Goal: Information Seeking & Learning: Learn about a topic

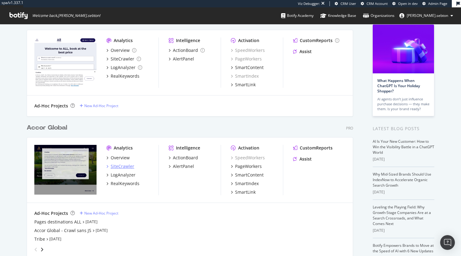
scroll to position [74, 0]
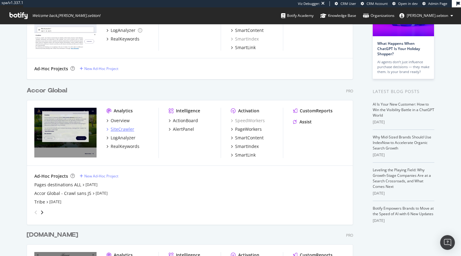
click at [124, 129] on div "SiteCrawler" at bounding box center [123, 129] width 24 height 6
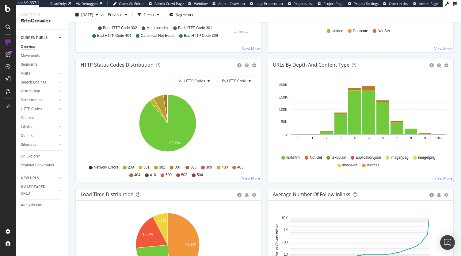
scroll to position [300, 0]
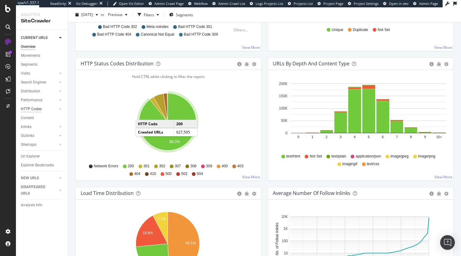
click at [39, 108] on div "HTTP Codes" at bounding box center [31, 109] width 21 height 6
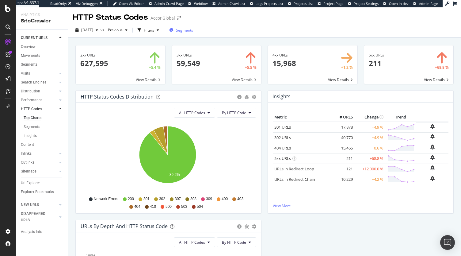
click at [190, 33] on div "Segments" at bounding box center [181, 29] width 24 height 9
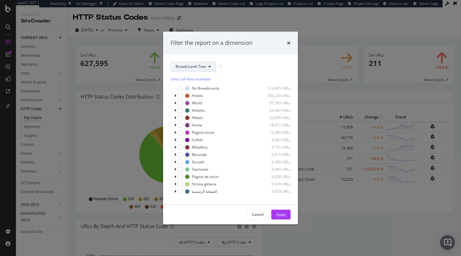
click at [195, 69] on button "Breadcrumb Tree" at bounding box center [193, 67] width 46 height 10
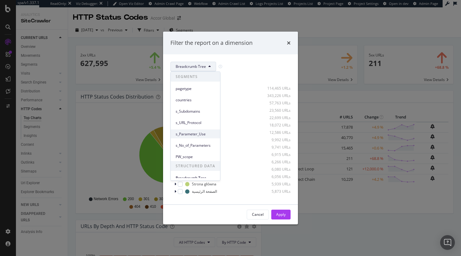
scroll to position [4, 0]
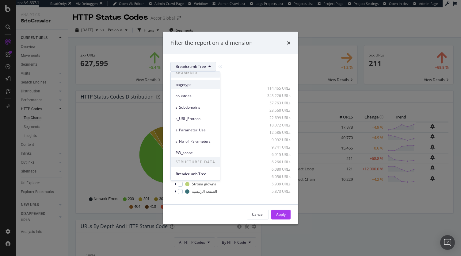
click at [194, 85] on span "pagetype" at bounding box center [196, 85] width 40 height 6
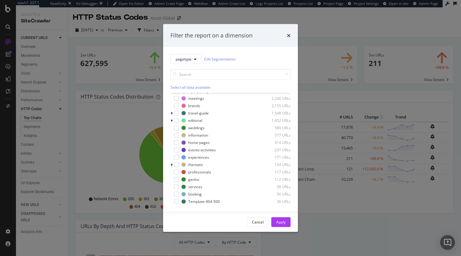
scroll to position [0, 0]
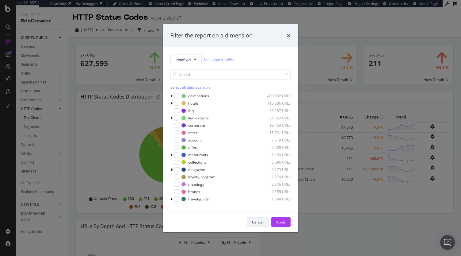
click at [259, 219] on div "Cancel" at bounding box center [258, 221] width 12 height 5
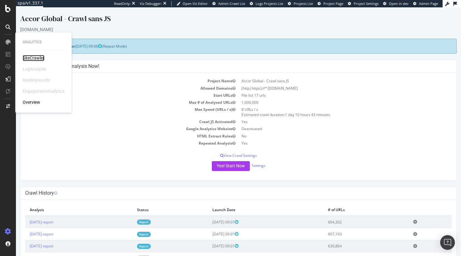
click at [31, 59] on div "SiteCrawler" at bounding box center [34, 58] width 22 height 6
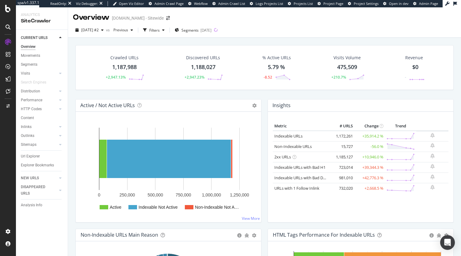
drag, startPoint x: 29, startPoint y: 73, endPoint x: 55, endPoint y: 3, distance: 73.7
click at [29, 73] on div "Visits" at bounding box center [25, 73] width 9 height 6
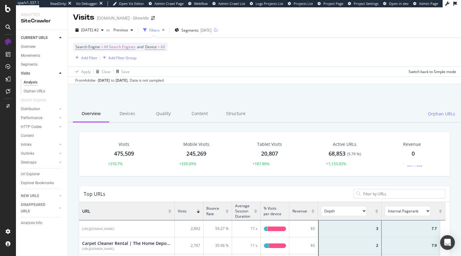
scroll to position [5, 5]
drag, startPoint x: 152, startPoint y: 80, endPoint x: 100, endPoint y: 80, distance: 52.1
click at [100, 80] on div "From Adobe - Jul. 26, 2025 to Aug. 22, 2025 . Data is not sampled" at bounding box center [119, 81] width 88 height 6
copy div "Jul. 26, 2025 to Aug. 22, 2025 ."
click at [165, 97] on div at bounding box center [264, 100] width 378 height 26
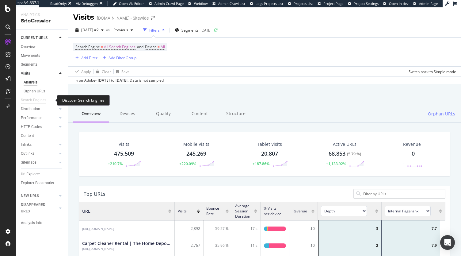
click at [31, 97] on div "Search Engines" at bounding box center [33, 100] width 25 height 6
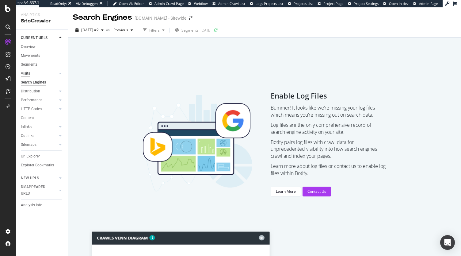
click at [26, 74] on div "Visits" at bounding box center [25, 73] width 9 height 6
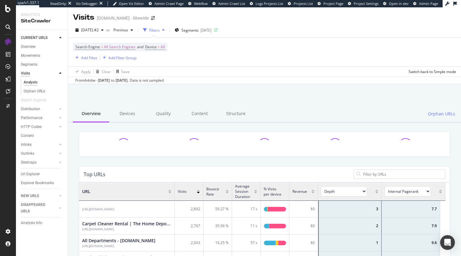
scroll to position [179, 362]
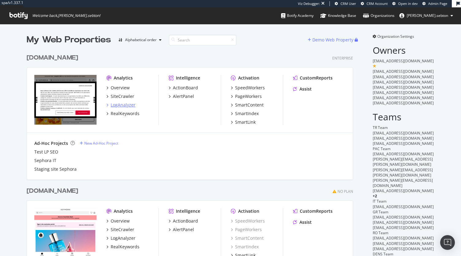
click at [121, 105] on div "LogAnalyzer" at bounding box center [123, 105] width 25 height 6
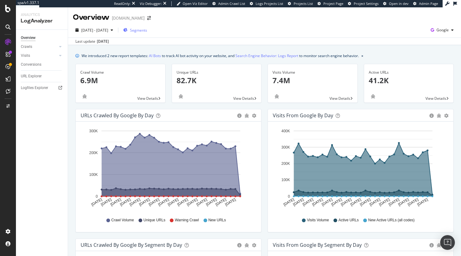
click at [147, 29] on span "Segments" at bounding box center [138, 30] width 17 height 5
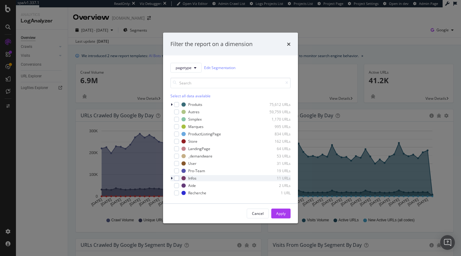
click at [172, 177] on icon "modal" at bounding box center [172, 178] width 2 height 4
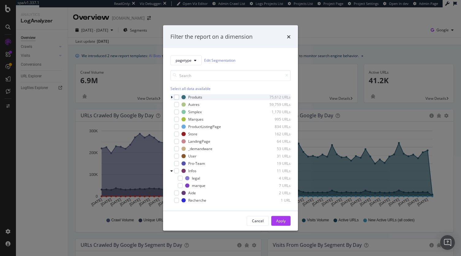
click at [171, 95] on icon "modal" at bounding box center [172, 97] width 2 height 4
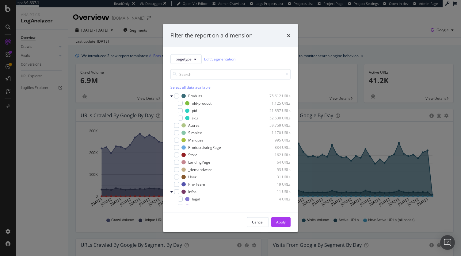
click at [125, 53] on div "Filter the report on a dimension pagetype Edit Segmentation Select all data ava…" at bounding box center [230, 128] width 461 height 256
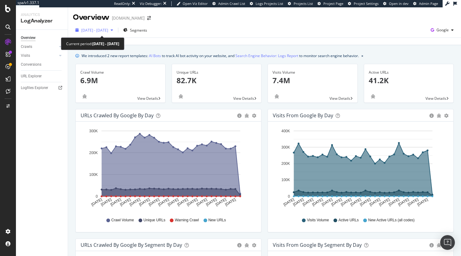
click at [108, 29] on span "[DATE] - [DATE]" at bounding box center [94, 30] width 27 height 5
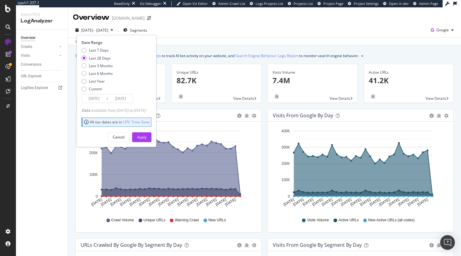
click at [108, 70] on div "Last 7 Days Last 28 Days Last 3 Months Last 6 Months Last Year Custom" at bounding box center [97, 71] width 31 height 46
click at [102, 73] on div "Last 6 Months" at bounding box center [101, 73] width 24 height 5
type input "[DATE]"
click at [148, 131] on div "Cancel Apply" at bounding box center [117, 135] width 70 height 14
click at [147, 139] on div "Apply" at bounding box center [142, 136] width 10 height 5
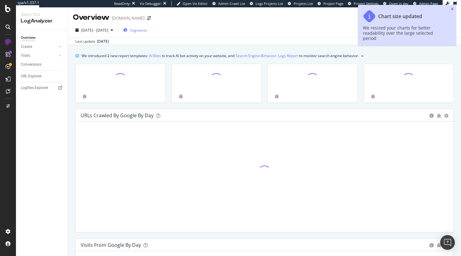
click at [147, 28] on span "Segments" at bounding box center [138, 30] width 17 height 5
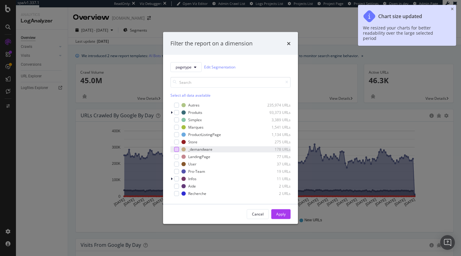
click at [174, 148] on div "modal" at bounding box center [176, 149] width 5 height 5
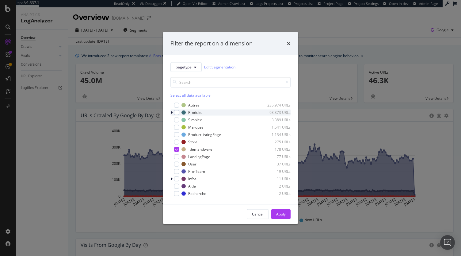
click at [171, 111] on icon "modal" at bounding box center [172, 112] width 2 height 4
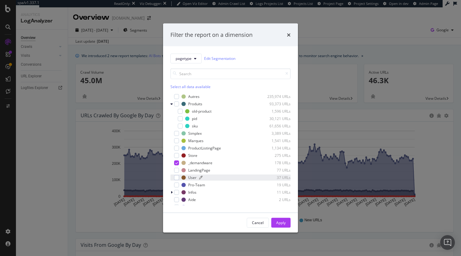
scroll to position [5, 0]
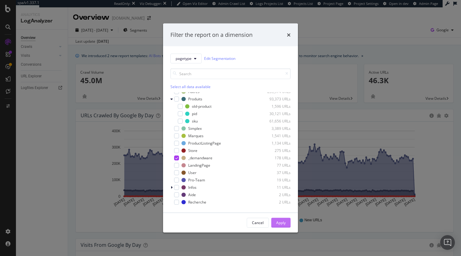
click at [285, 223] on div "Apply" at bounding box center [281, 222] width 10 height 5
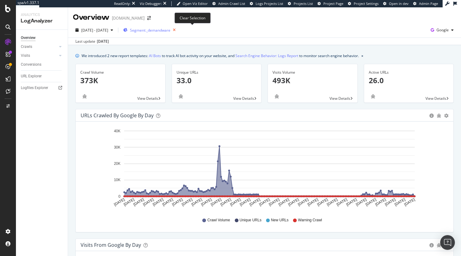
click at [178, 31] on icon "button" at bounding box center [174, 30] width 8 height 9
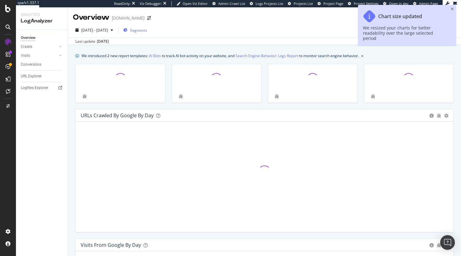
click at [147, 32] on span "Segments" at bounding box center [138, 30] width 17 height 5
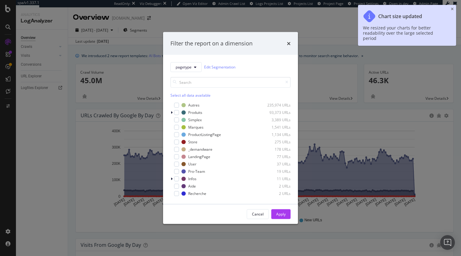
click at [293, 36] on div "Filter the report on a dimension" at bounding box center [230, 43] width 135 height 23
click at [289, 42] on icon "times" at bounding box center [289, 43] width 4 height 5
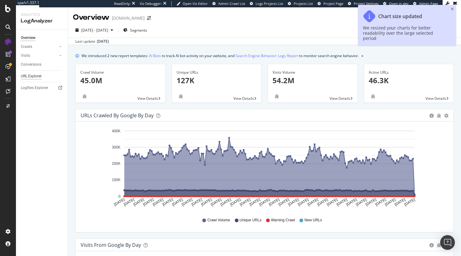
click at [32, 75] on div "URL Explorer" at bounding box center [31, 76] width 21 height 6
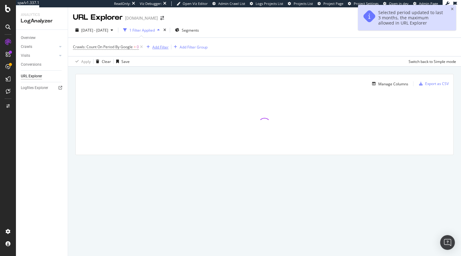
click at [160, 48] on div "Add Filter" at bounding box center [160, 46] width 16 height 5
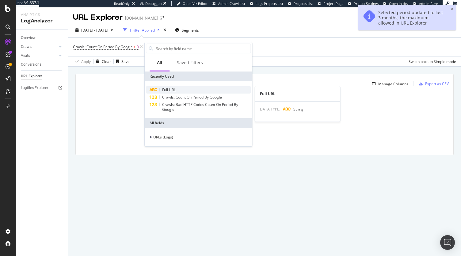
click at [172, 88] on span "Full URL" at bounding box center [168, 89] width 13 height 5
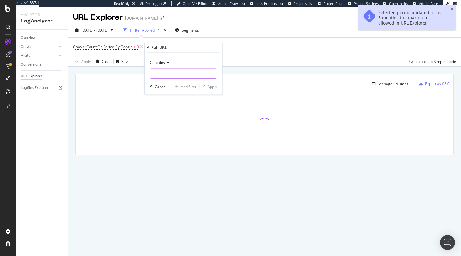
click at [166, 76] on input "text" at bounding box center [183, 74] width 67 height 10
type input "="
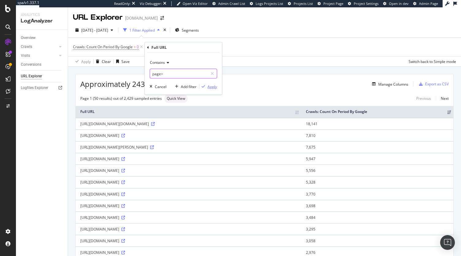
type input "page="
click at [210, 86] on div "Apply" at bounding box center [213, 86] width 10 height 5
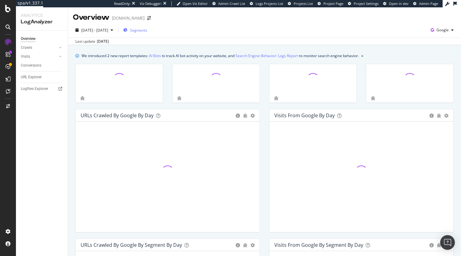
click at [147, 32] on span "Segments" at bounding box center [138, 30] width 17 height 5
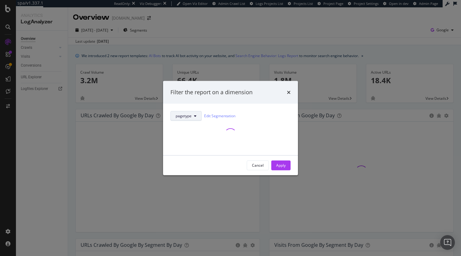
click at [188, 118] on div "pagetype Edit Segmentation" at bounding box center [230, 129] width 120 height 37
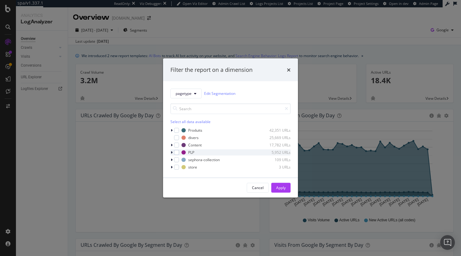
click at [172, 151] on icon "modal" at bounding box center [172, 152] width 2 height 4
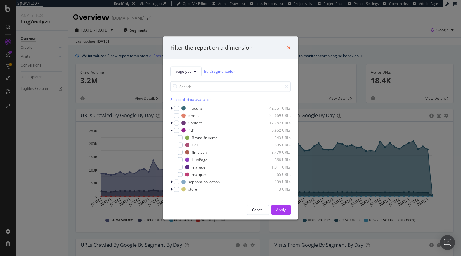
click at [289, 48] on icon "times" at bounding box center [289, 47] width 4 height 5
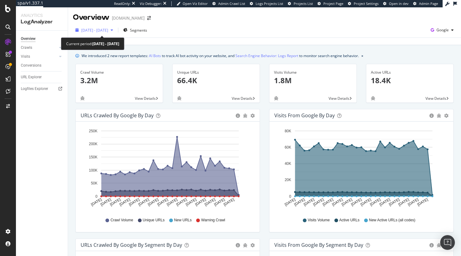
click at [102, 27] on div "[DATE] - [DATE]" at bounding box center [94, 29] width 43 height 9
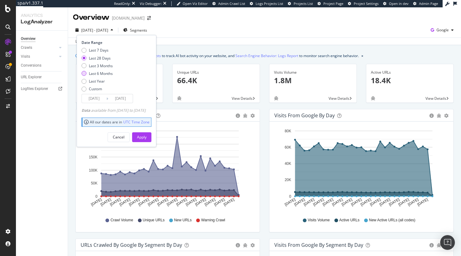
click at [89, 75] on div "Last 6 Months" at bounding box center [101, 73] width 24 height 5
type input "[DATE]"
click at [147, 135] on div "Apply" at bounding box center [142, 136] width 10 height 5
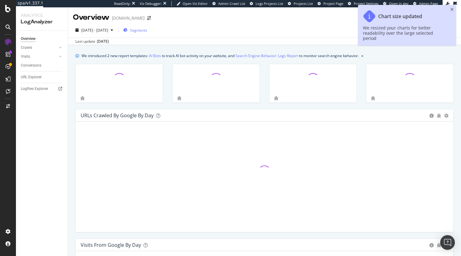
click at [147, 25] on div "Segments" at bounding box center [135, 29] width 24 height 9
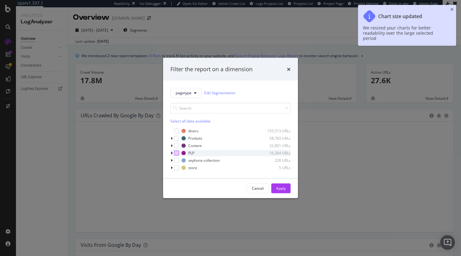
click at [175, 150] on div "modal" at bounding box center [176, 152] width 5 height 5
click at [173, 152] on div "modal" at bounding box center [172, 153] width 4 height 6
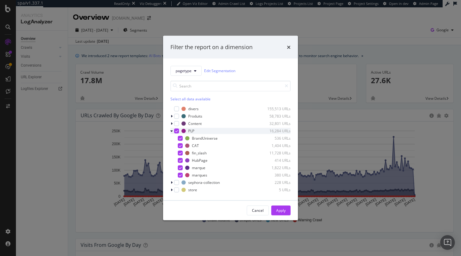
click at [175, 131] on icon "modal" at bounding box center [176, 130] width 3 height 3
click at [172, 123] on icon "modal" at bounding box center [172, 123] width 2 height 4
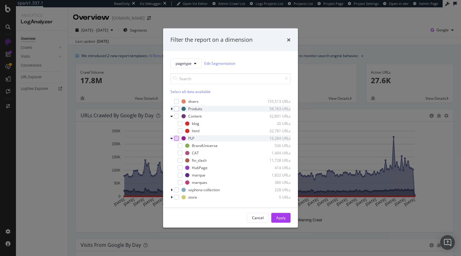
click at [173, 109] on div "modal" at bounding box center [172, 108] width 4 height 6
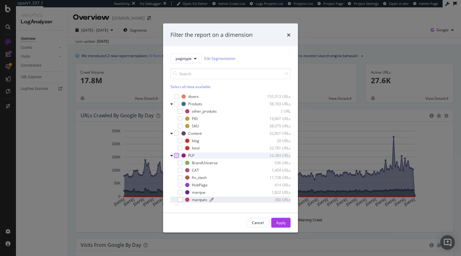
scroll to position [12, 0]
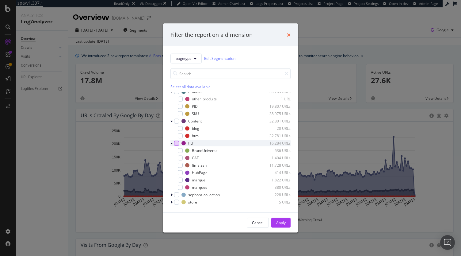
click at [290, 36] on icon "times" at bounding box center [289, 34] width 4 height 5
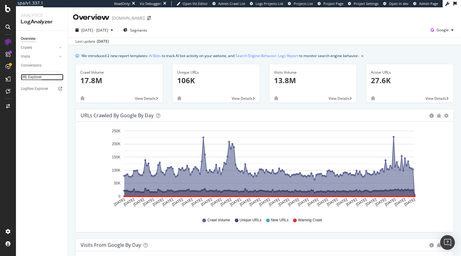
click at [29, 78] on div "URL Explorer" at bounding box center [31, 77] width 21 height 6
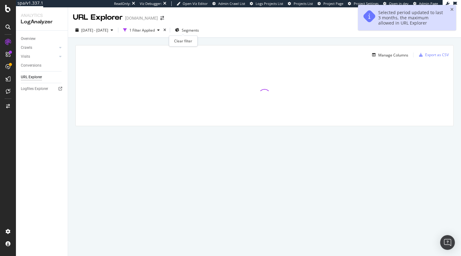
click at [167, 29] on div "times" at bounding box center [164, 30] width 5 height 6
click at [147, 33] on div "Filters" at bounding box center [134, 29] width 26 height 9
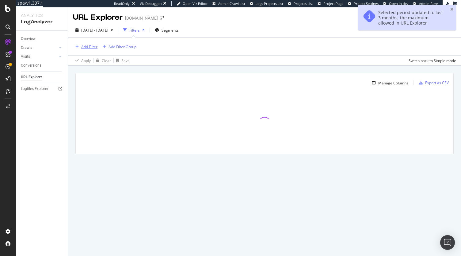
click at [91, 46] on div "Add Filter" at bounding box center [89, 46] width 16 height 5
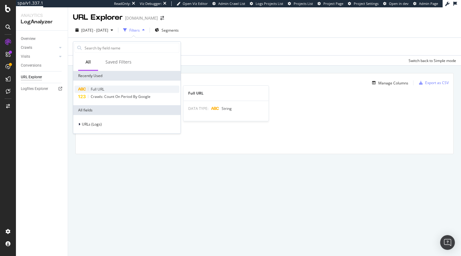
click at [86, 89] on icon at bounding box center [82, 89] width 8 height 4
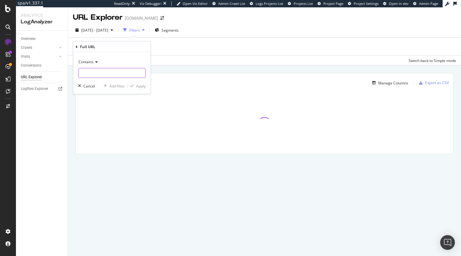
click at [87, 72] on input "text" at bounding box center [111, 73] width 67 height 10
type input "page="
click at [139, 87] on div "Apply" at bounding box center [141, 85] width 10 height 5
